Goal: Information Seeking & Learning: Learn about a topic

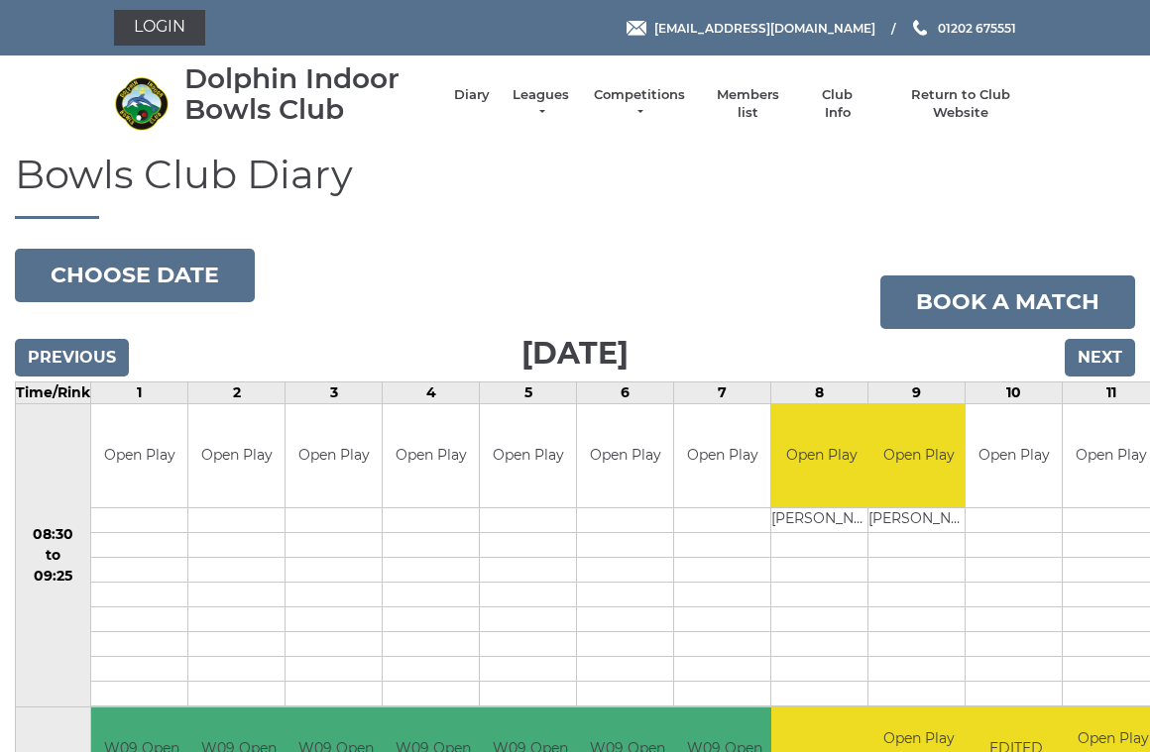
scroll to position [107, 5]
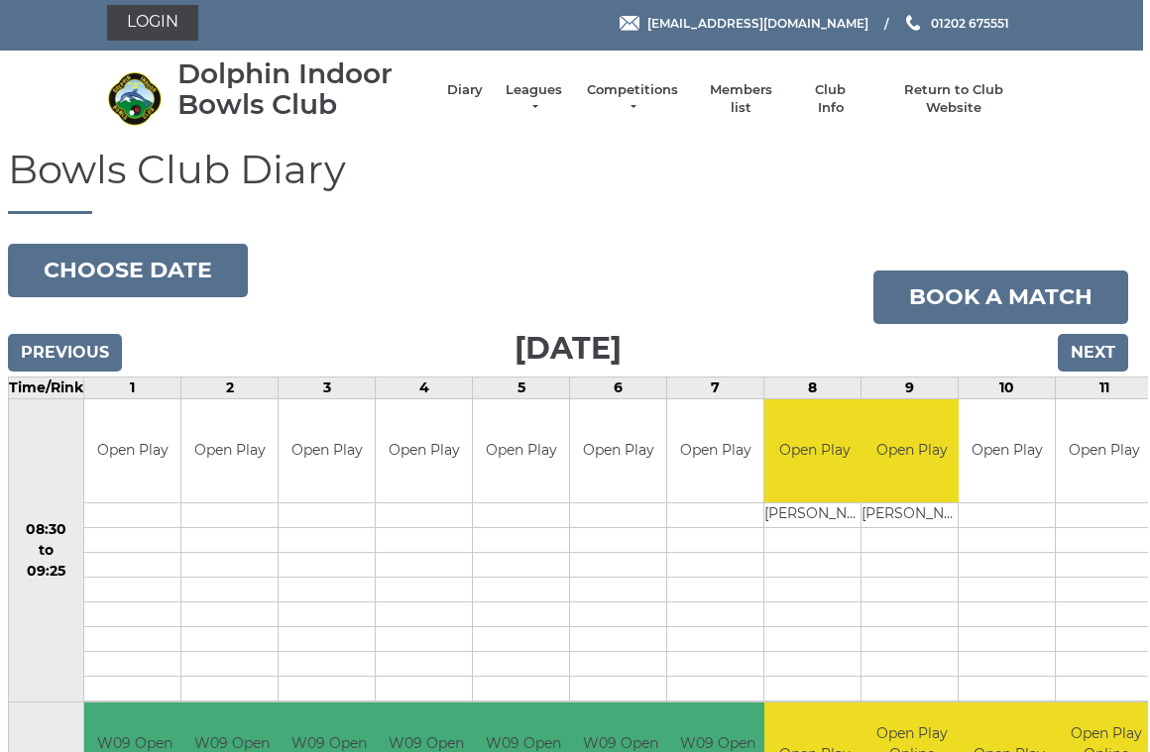
scroll to position [0, 5]
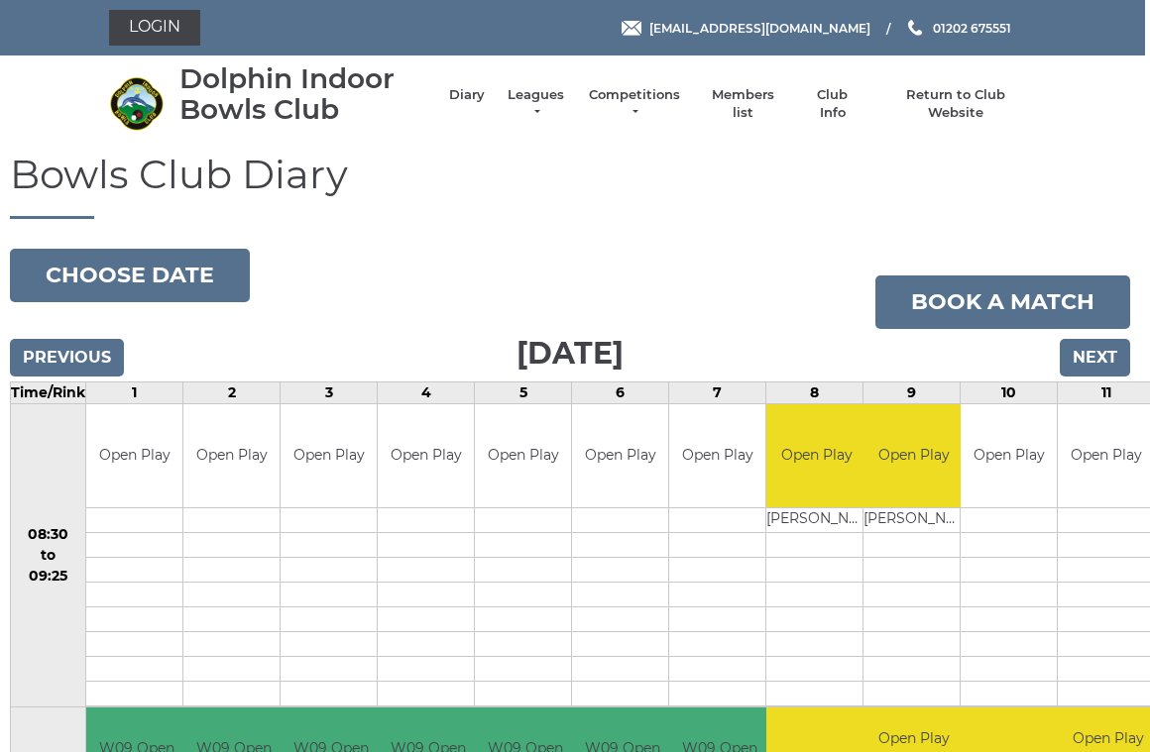
click at [552, 98] on link "Leagues" at bounding box center [535, 104] width 62 height 36
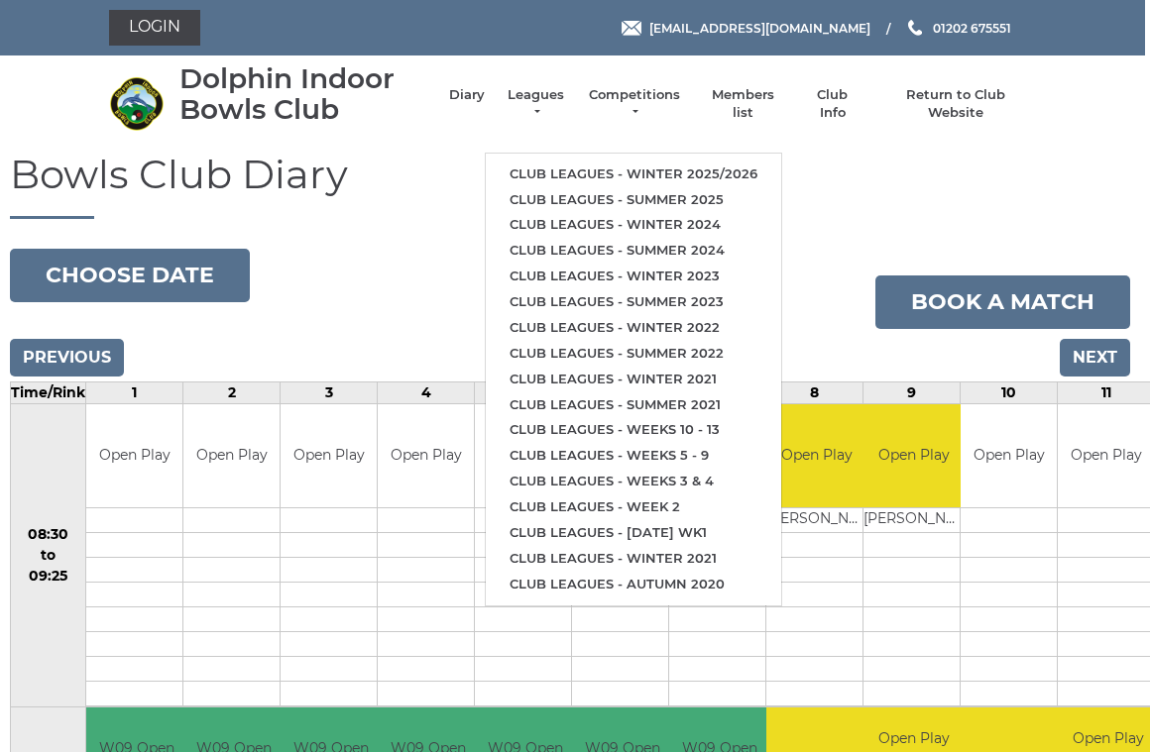
click at [659, 165] on link "Club leagues - Winter 2025/2026" at bounding box center [633, 175] width 295 height 26
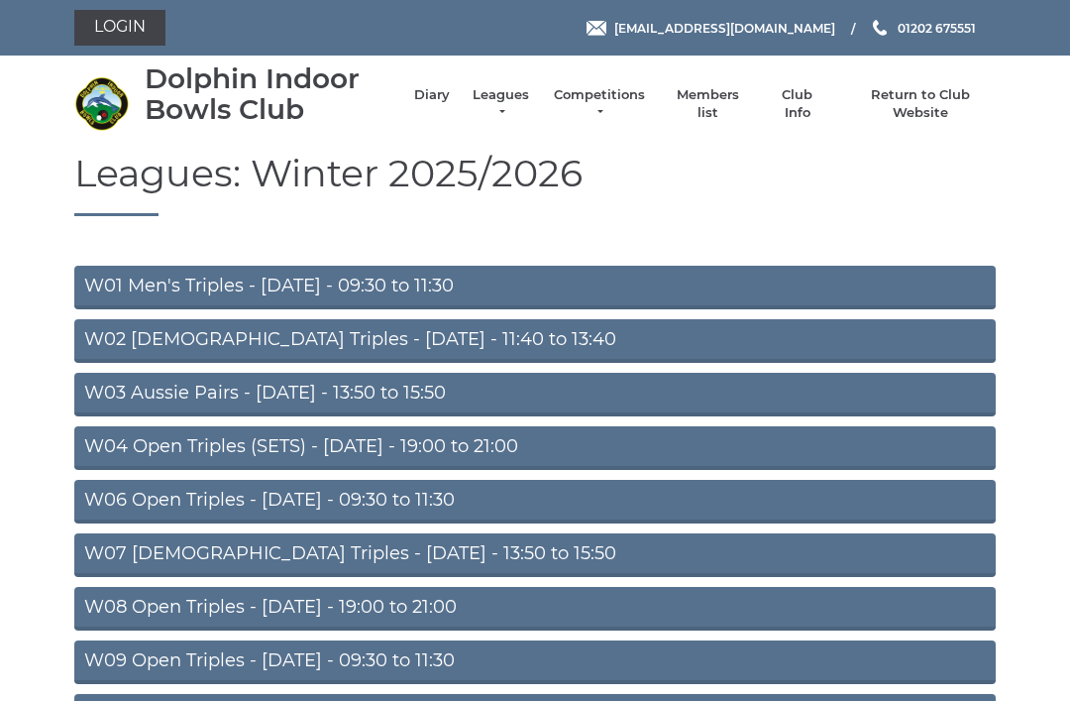
click at [408, 388] on link "W03 Aussie Pairs - Monday - 13:50 to 15:50" at bounding box center [535, 395] width 922 height 44
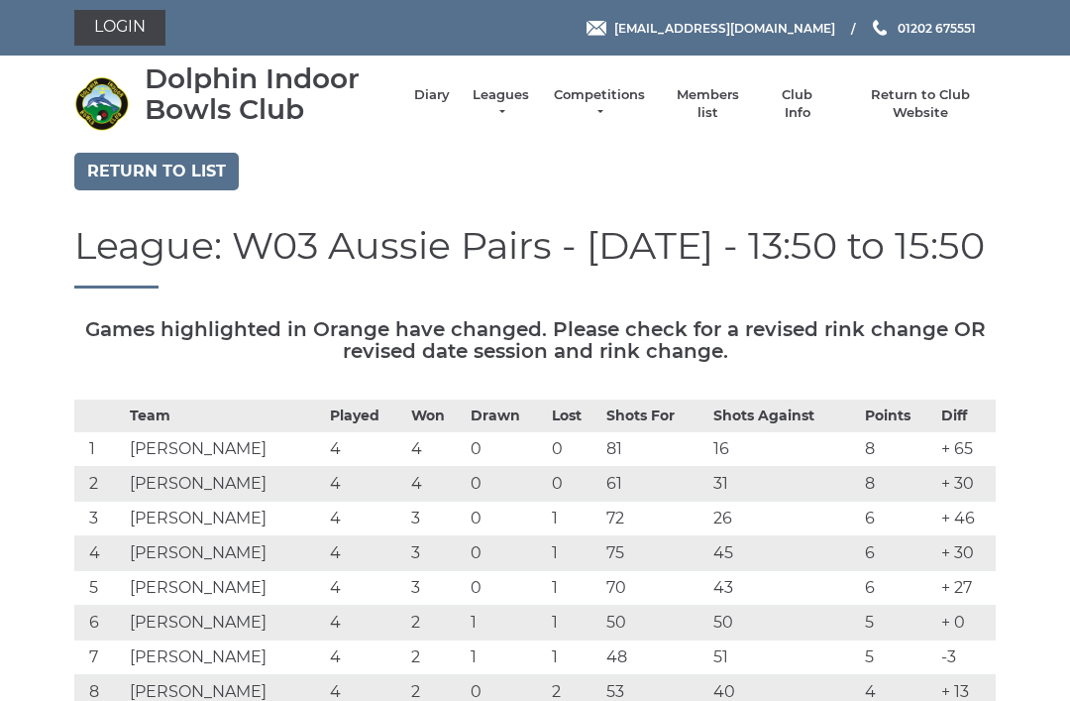
click at [159, 161] on link "Return to list" at bounding box center [156, 172] width 165 height 38
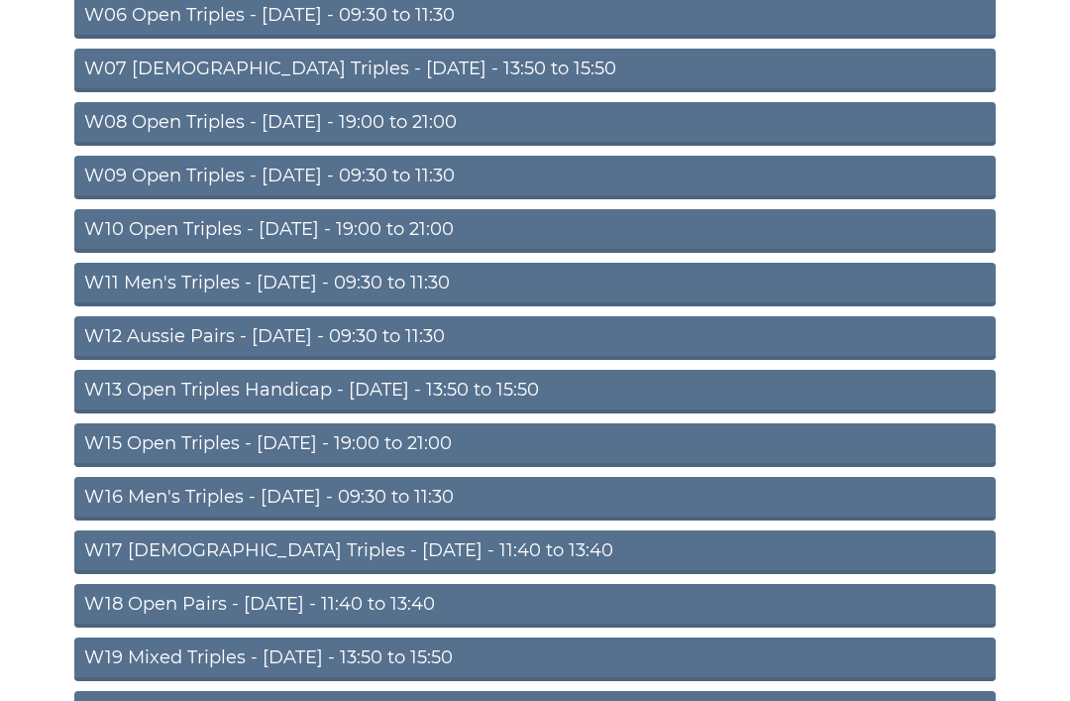
scroll to position [485, 0]
click at [394, 337] on link "W12 Aussie Pairs - Thursday - 09:30 to 11:30" at bounding box center [535, 338] width 922 height 44
